Goal: Information Seeking & Learning: Learn about a topic

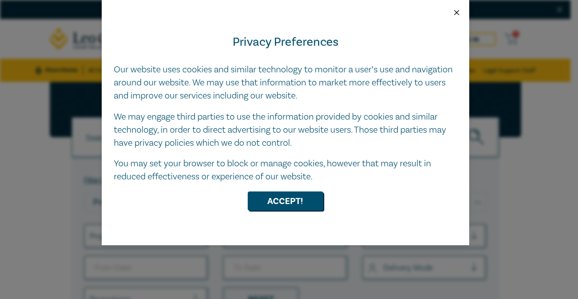
drag, startPoint x: 455, startPoint y: 12, endPoint x: 443, endPoint y: 10, distance: 12.2
click at [454, 12] on button "Close" at bounding box center [456, 12] width 9 height 9
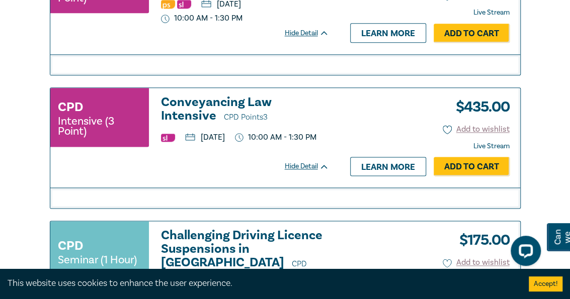
scroll to position [352, 0]
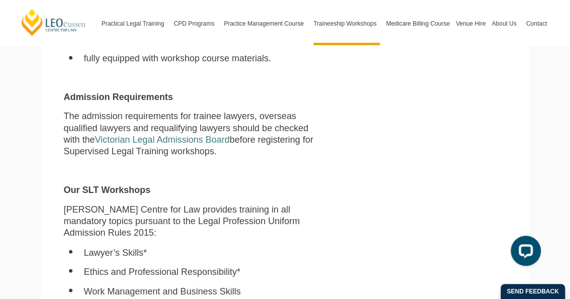
scroll to position [855, 0]
